Goal: Find specific page/section: Find specific page/section

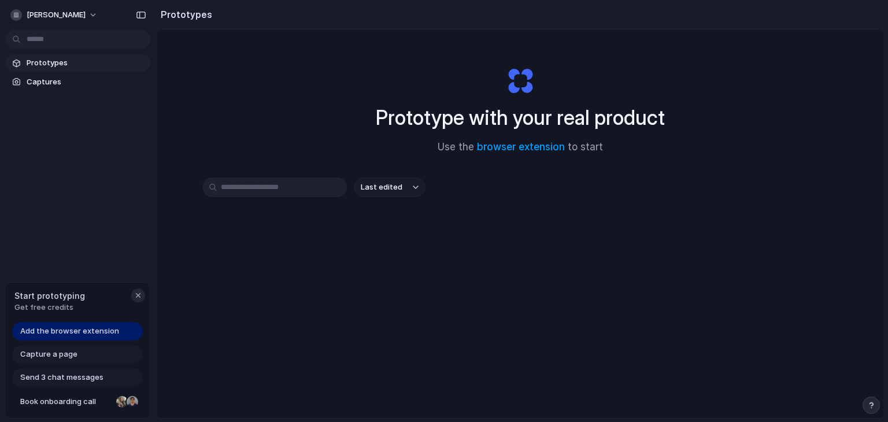
click at [138, 296] on div "button" at bounding box center [138, 295] width 9 height 9
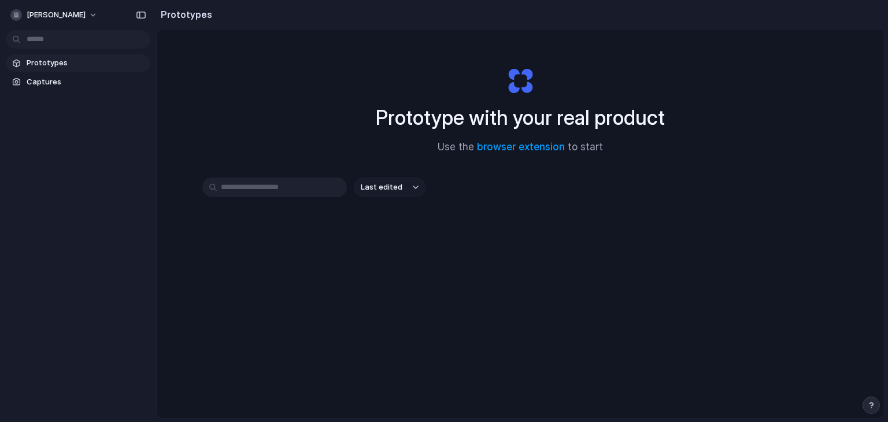
click at [59, 61] on span "Prototypes" at bounding box center [86, 63] width 119 height 12
click at [385, 186] on span "Last edited" at bounding box center [382, 188] width 42 height 12
click at [304, 220] on div "Last edited Last created Alphabetical" at bounding box center [444, 211] width 888 height 422
click at [287, 188] on input "text" at bounding box center [274, 187] width 145 height 20
click at [42, 86] on span "Captures" at bounding box center [86, 82] width 119 height 12
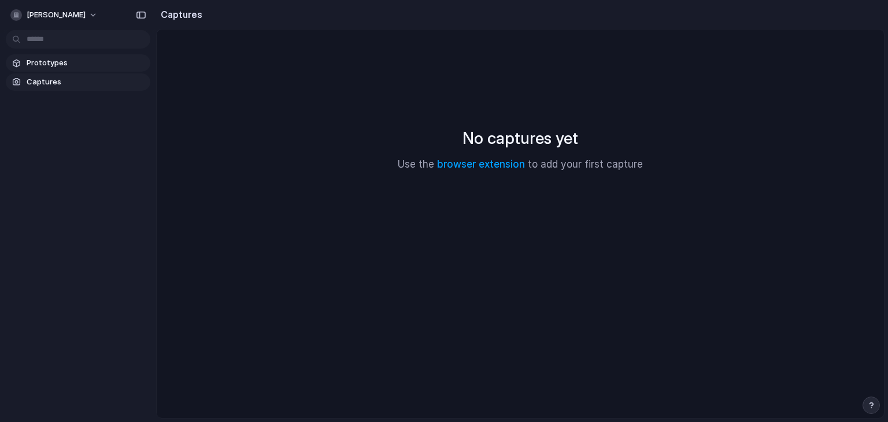
click at [42, 67] on span "Prototypes" at bounding box center [86, 63] width 119 height 12
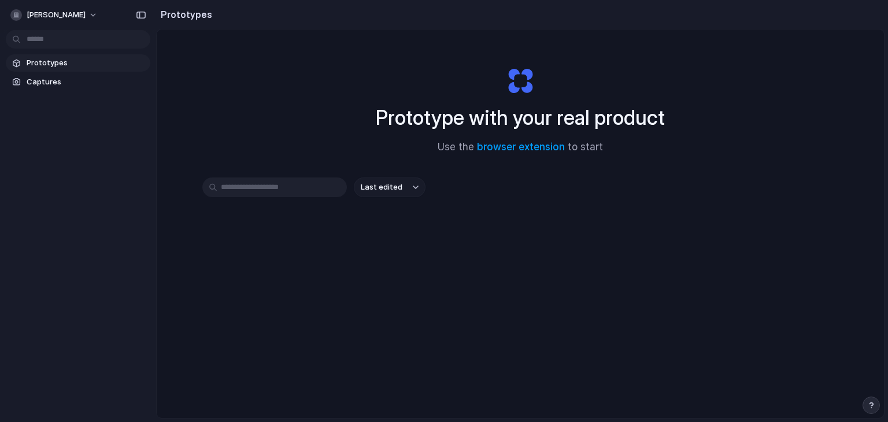
click at [280, 186] on input "text" at bounding box center [274, 187] width 145 height 20
click at [517, 142] on link "browser extension" at bounding box center [521, 147] width 88 height 12
click at [252, 184] on input "text" at bounding box center [274, 187] width 145 height 20
type input "***"
drag, startPoint x: 252, startPoint y: 184, endPoint x: 203, endPoint y: 183, distance: 48.6
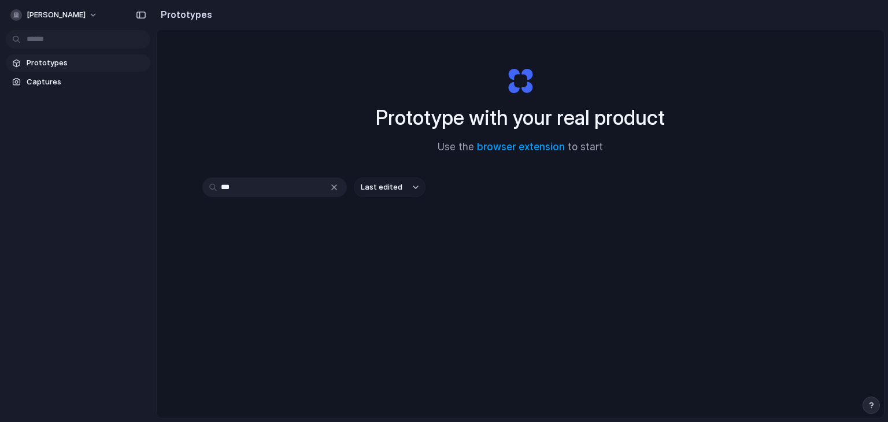
click at [203, 183] on input "***" at bounding box center [274, 187] width 145 height 20
